Goal: Information Seeking & Learning: Find specific fact

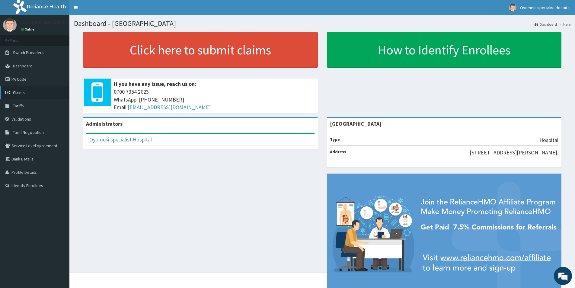
click at [20, 92] on span "Claims" at bounding box center [19, 92] width 12 height 5
click at [17, 91] on span "Claims" at bounding box center [19, 92] width 12 height 5
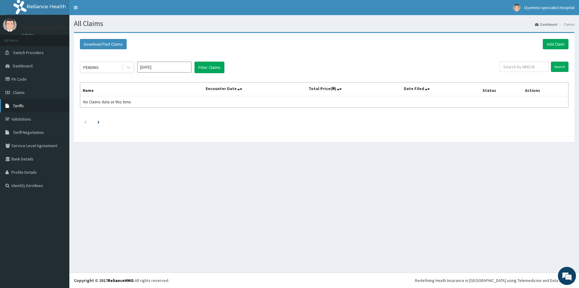
click at [26, 108] on link "Tariffs" at bounding box center [34, 105] width 69 height 13
click at [35, 80] on link "PA Code" at bounding box center [34, 78] width 69 height 13
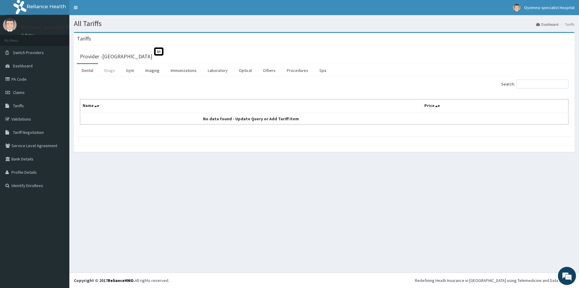
click at [111, 74] on link "Drugs" at bounding box center [110, 70] width 20 height 13
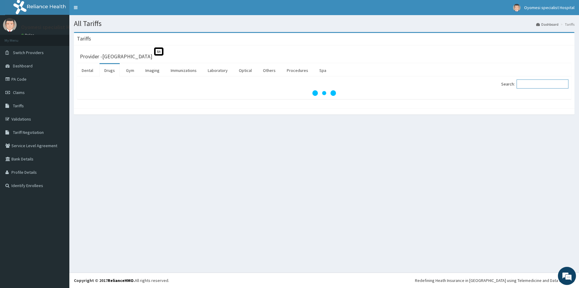
click at [527, 85] on input "Search:" at bounding box center [543, 83] width 52 height 9
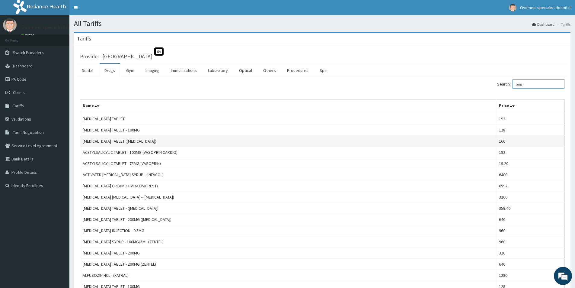
type input "augm"
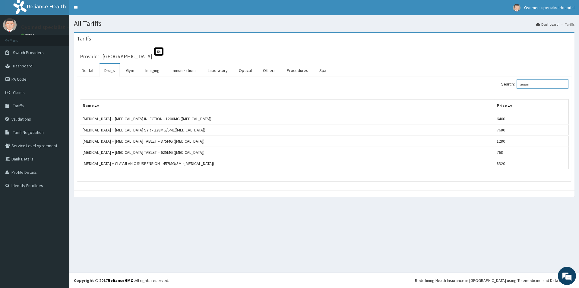
click at [543, 82] on input "augm" at bounding box center [543, 83] width 52 height 9
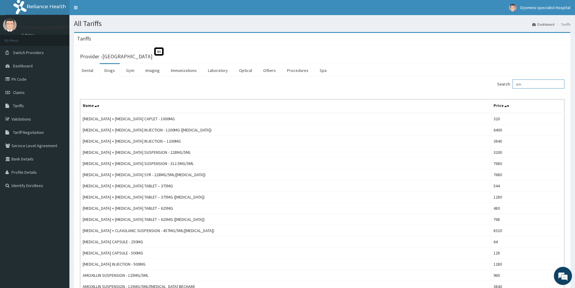
type input "a"
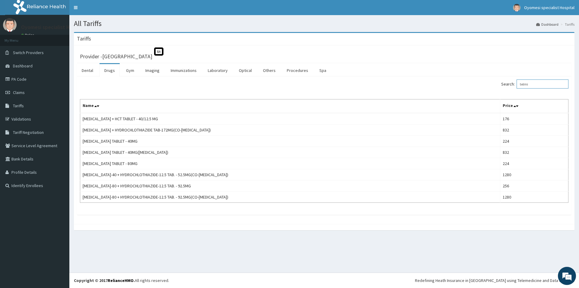
click at [544, 85] on input "telmi" at bounding box center [543, 83] width 52 height 9
drag, startPoint x: 544, startPoint y: 85, endPoint x: 541, endPoint y: 90, distance: 5.4
click at [542, 85] on input "telmi" at bounding box center [543, 83] width 52 height 9
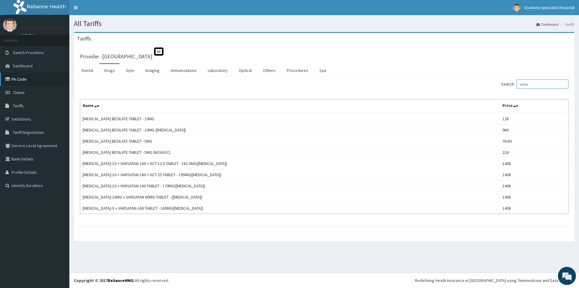
type input "amlo"
click at [24, 80] on link "PA Code" at bounding box center [34, 78] width 69 height 13
